Goal: Check status: Check status

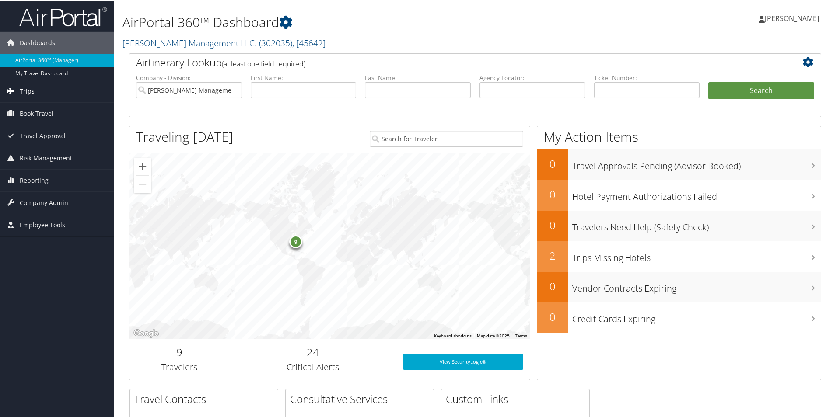
click at [12, 93] on icon at bounding box center [10, 90] width 13 height 13
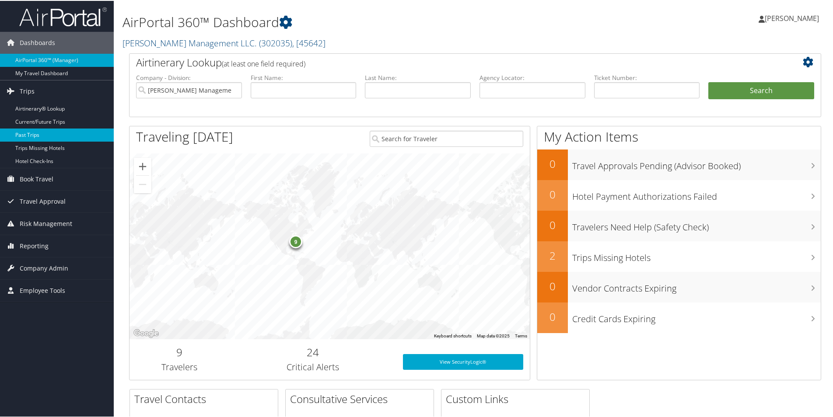
click at [26, 133] on link "Past Trips" at bounding box center [57, 134] width 114 height 13
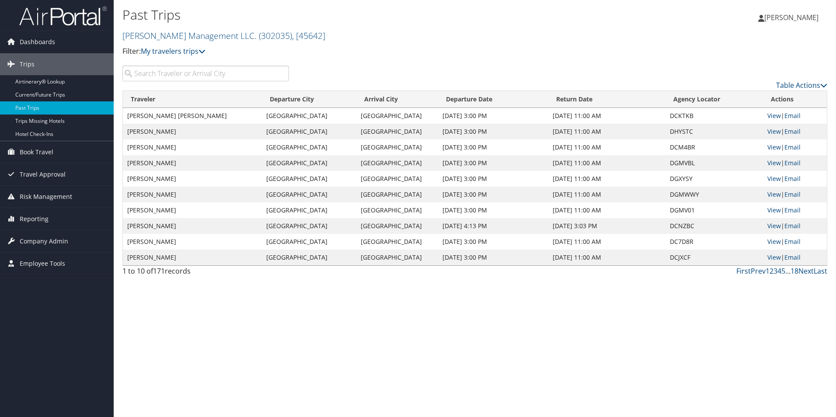
click at [190, 78] on input "search" at bounding box center [205, 74] width 167 height 16
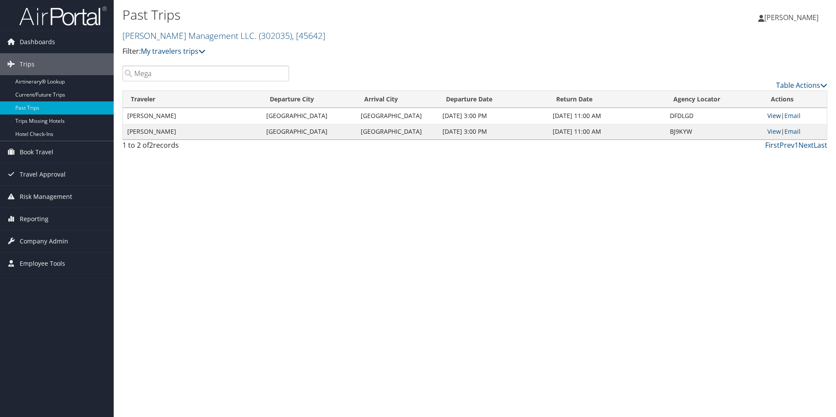
type input "Mega"
click at [773, 116] on link "View" at bounding box center [775, 116] width 14 height 8
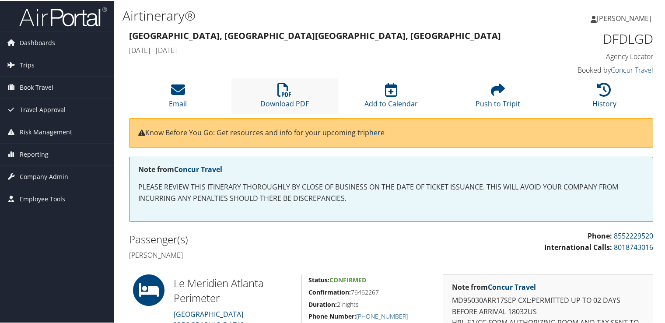
click at [294, 86] on li "Download PDF" at bounding box center [284, 94] width 107 height 35
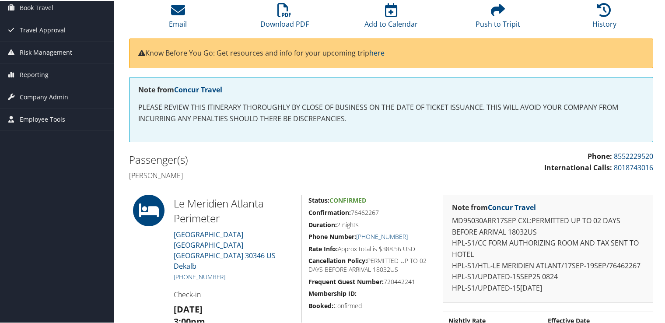
scroll to position [21, 0]
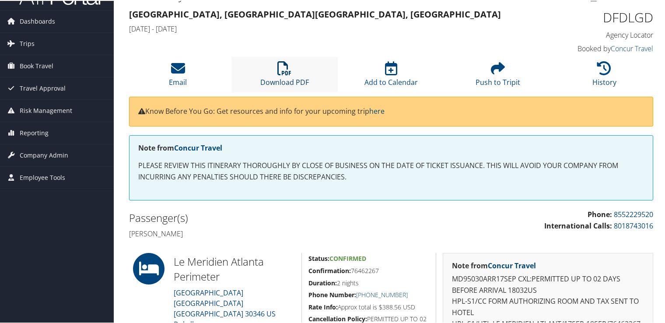
click at [282, 73] on icon at bounding box center [284, 67] width 14 height 14
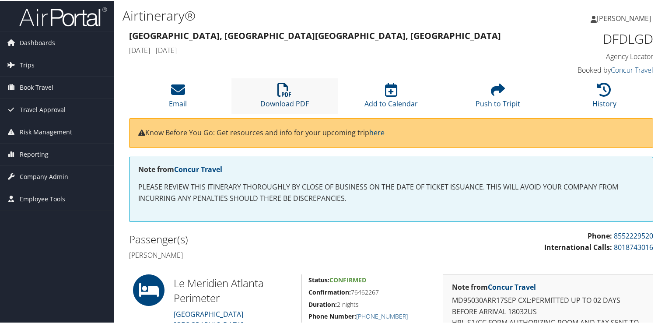
click at [283, 93] on icon at bounding box center [284, 89] width 14 height 14
click at [44, 154] on span "Reporting" at bounding box center [34, 154] width 29 height 22
click at [53, 237] on span "Employee Tools" at bounding box center [42, 238] width 45 height 22
click at [51, 218] on span "Company Admin" at bounding box center [44, 215] width 49 height 22
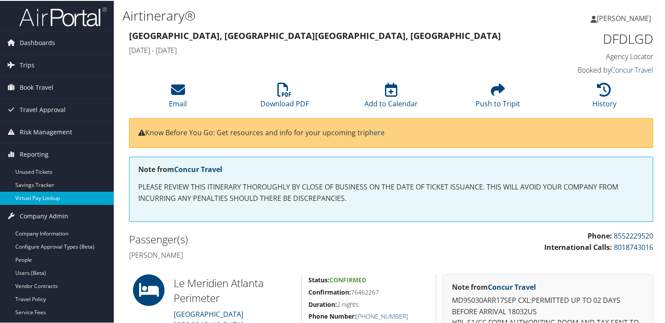
click at [42, 199] on link "Virtual Pay Lookup" at bounding box center [57, 197] width 114 height 13
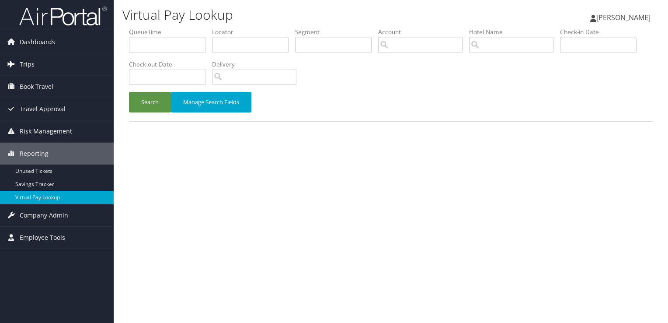
click at [48, 62] on link "Trips" at bounding box center [57, 64] width 114 height 22
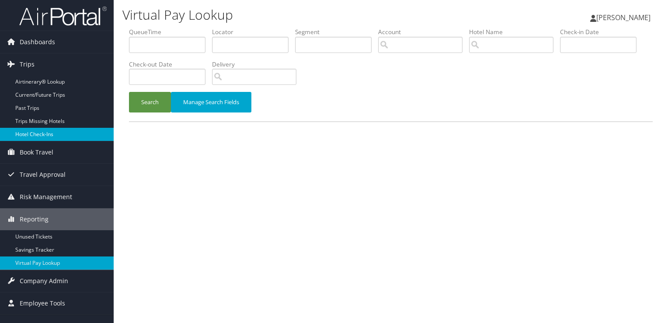
click at [42, 130] on link "Hotel Check-ins" at bounding box center [57, 134] width 114 height 13
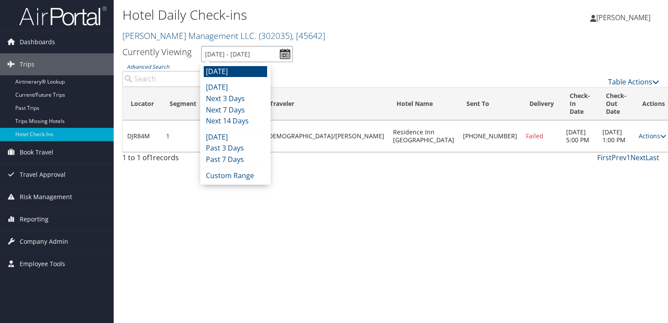
click at [282, 52] on input "9/30/2025 - 9/30/2025" at bounding box center [247, 54] width 92 height 16
click at [238, 157] on li "Past 7 Days" at bounding box center [235, 159] width 63 height 11
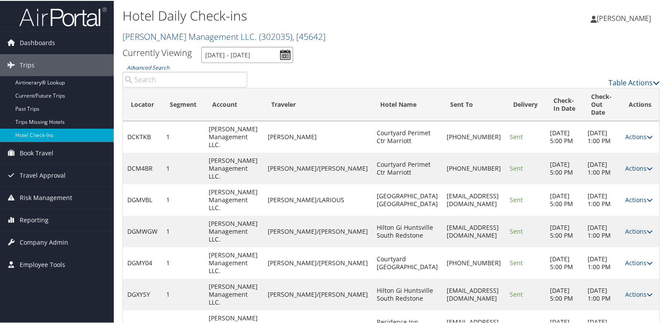
click at [259, 55] on input "9/22/2025 - 9/29/2025" at bounding box center [247, 54] width 92 height 16
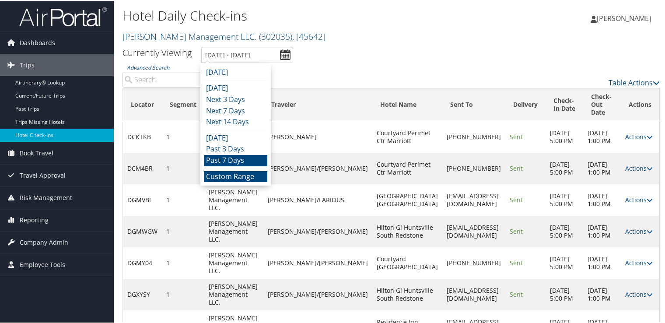
click at [227, 178] on li "Custom Range" at bounding box center [235, 175] width 63 height 11
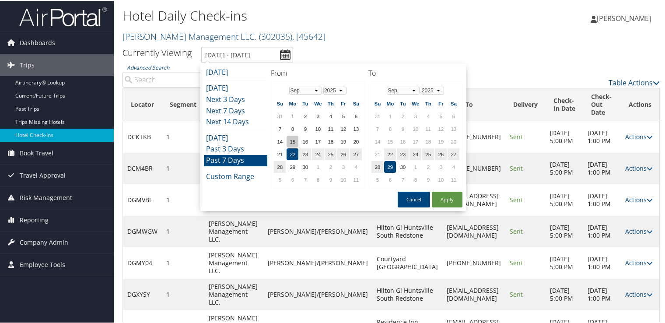
click at [290, 137] on td "15" at bounding box center [293, 141] width 12 height 12
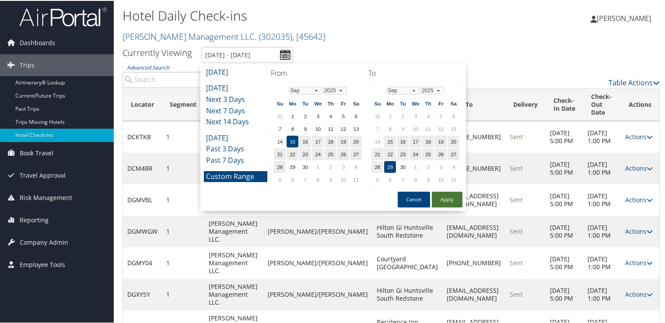
click at [451, 199] on button "Apply" at bounding box center [447, 199] width 31 height 16
type input "9/15/2025 - 9/29/2025"
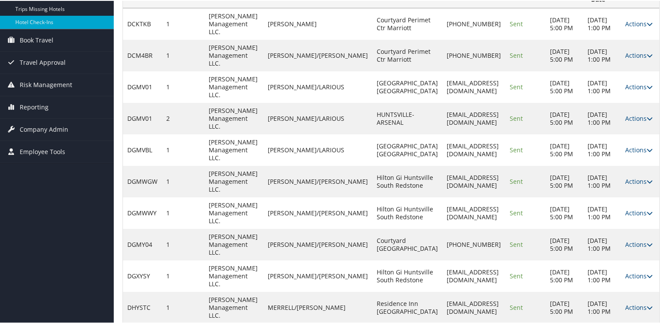
scroll to position [127, 0]
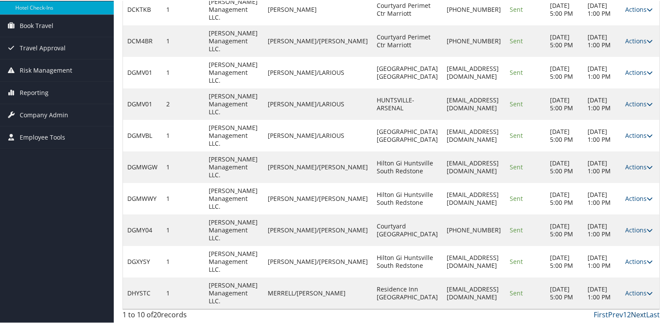
click at [632, 312] on link "Next" at bounding box center [638, 314] width 15 height 10
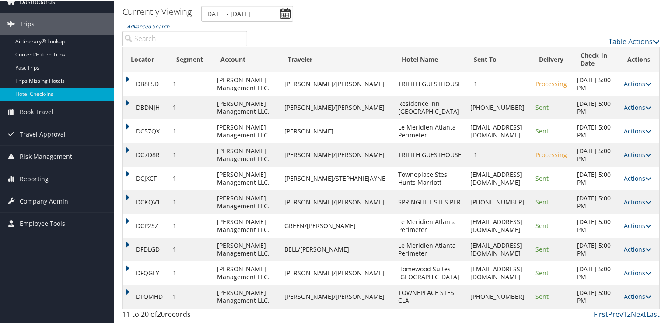
scroll to position [119, 0]
click at [636, 244] on link "Actions" at bounding box center [638, 248] width 28 height 8
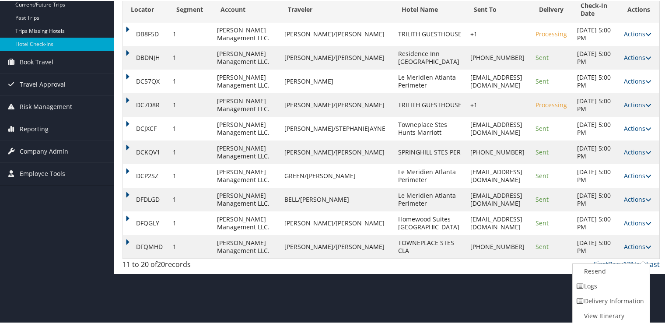
click at [128, 210] on td "DFDLGD" at bounding box center [145, 199] width 45 height 24
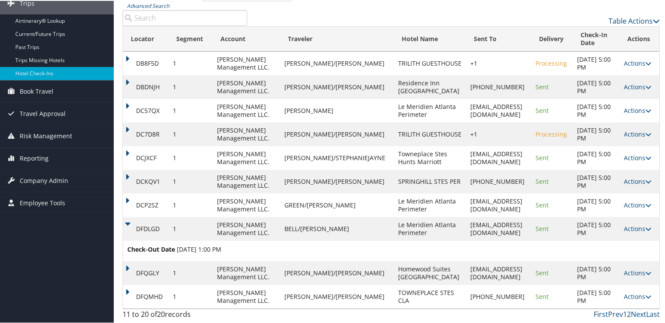
click at [150, 253] on span "Check-Out Date" at bounding box center [151, 249] width 48 height 10
click at [637, 230] on link "Actions" at bounding box center [638, 228] width 28 height 8
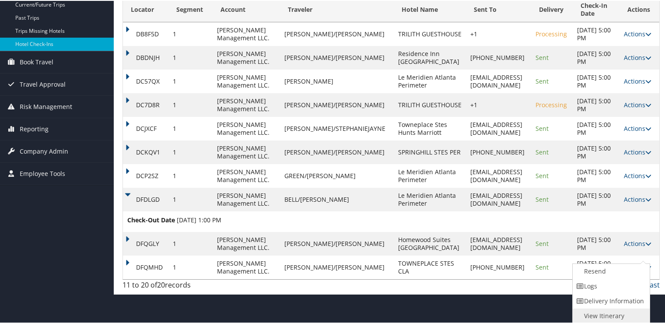
click at [622, 308] on link "View Itinerary" at bounding box center [610, 315] width 75 height 15
